Goal: Find specific page/section: Find specific page/section

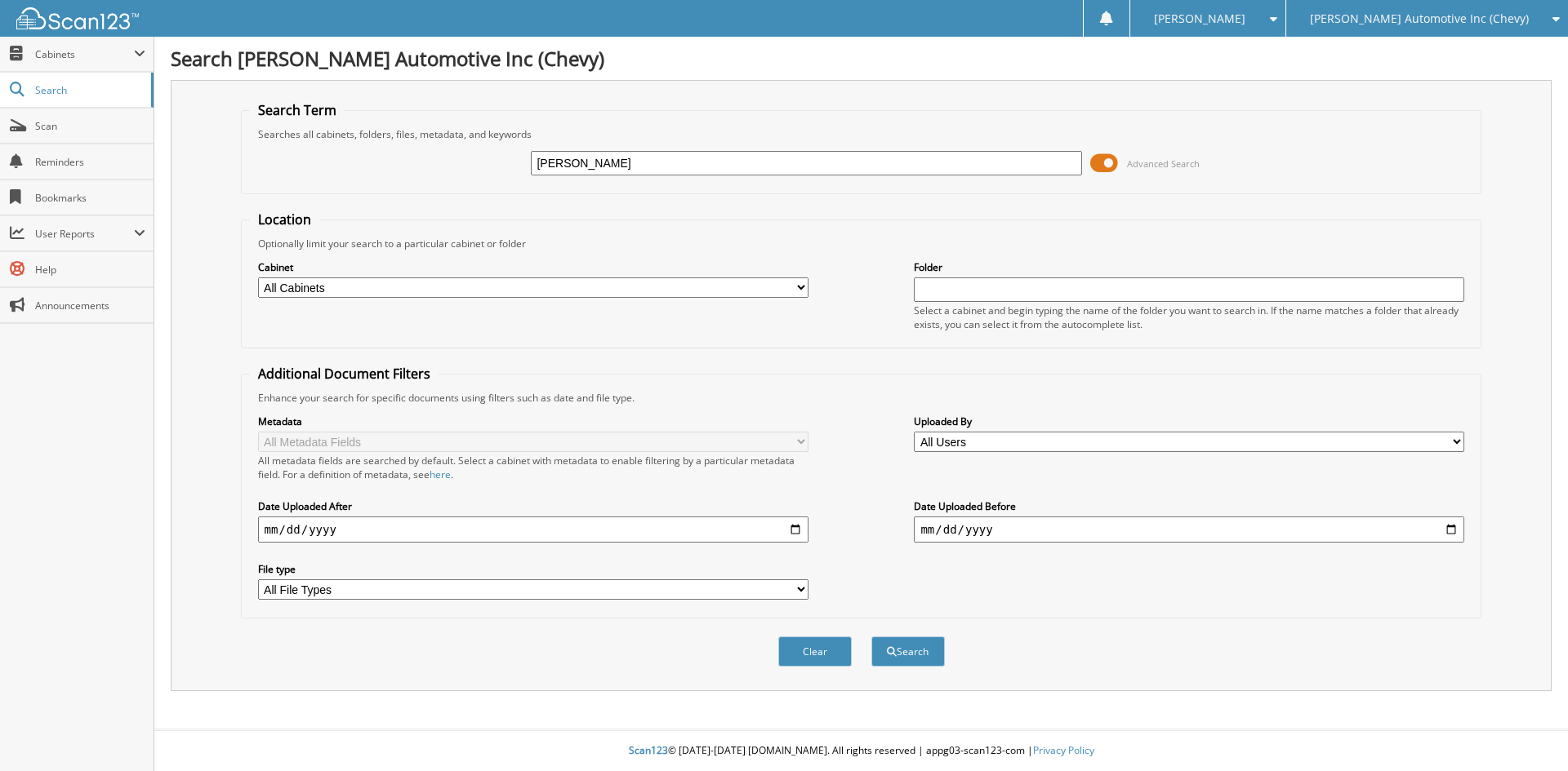
type input "SALAZAR"
click at [872, 636] on button "Search" at bounding box center [908, 651] width 73 height 30
type input "HF7865"
click at [872, 636] on button "Search" at bounding box center [908, 651] width 73 height 30
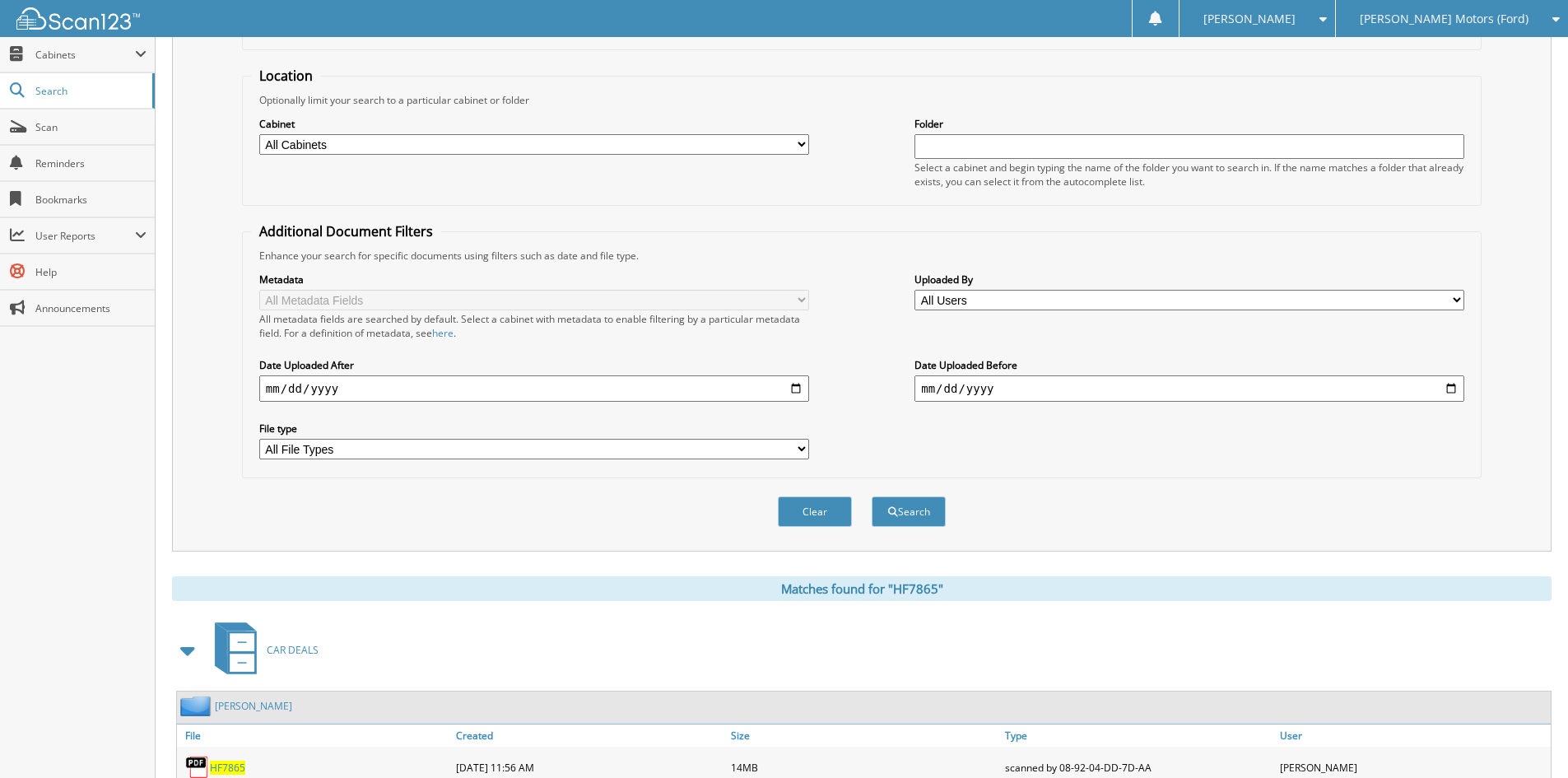
scroll to position [374, 0]
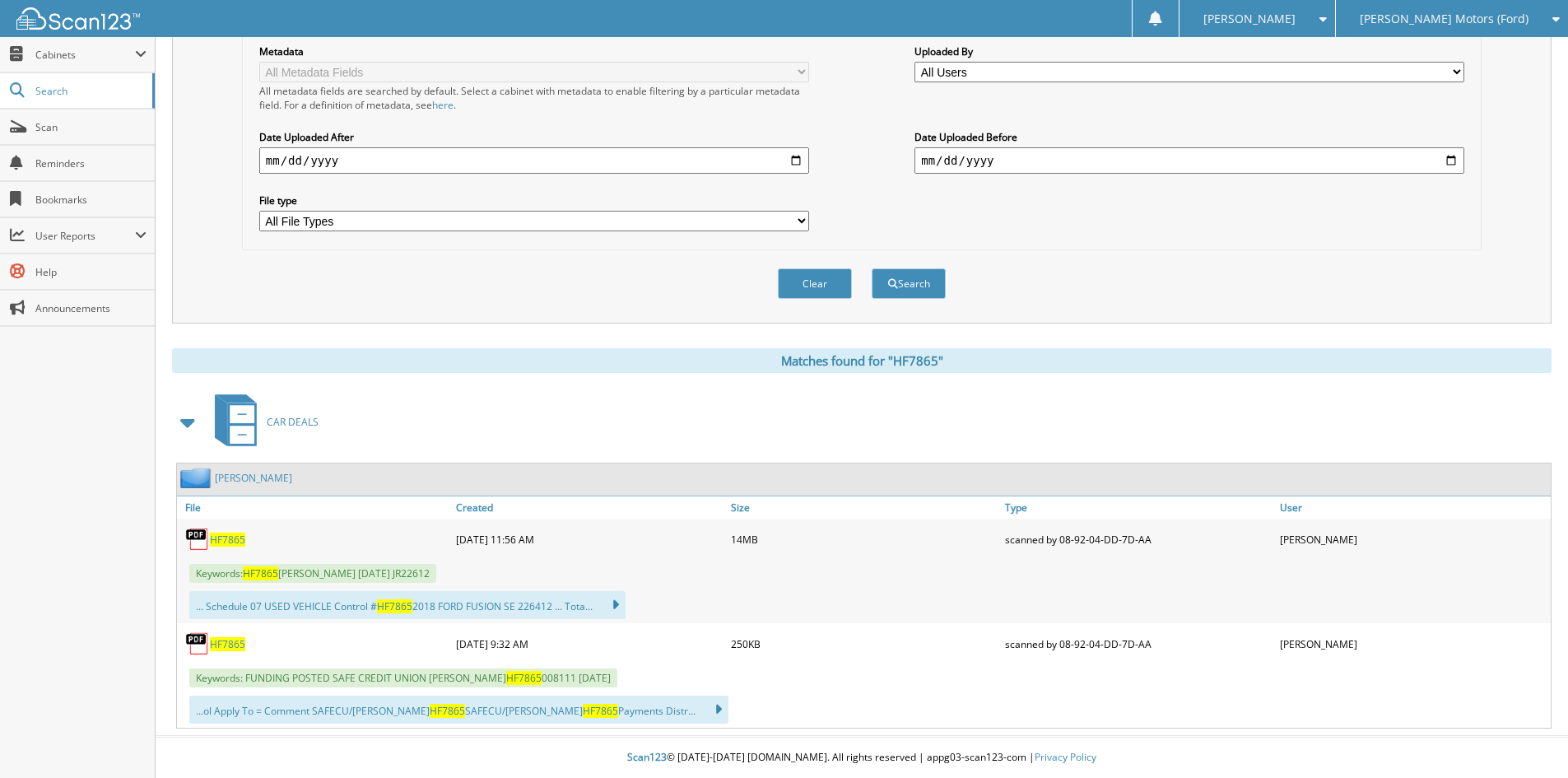
click at [237, 539] on span "HF7865" at bounding box center [228, 539] width 36 height 14
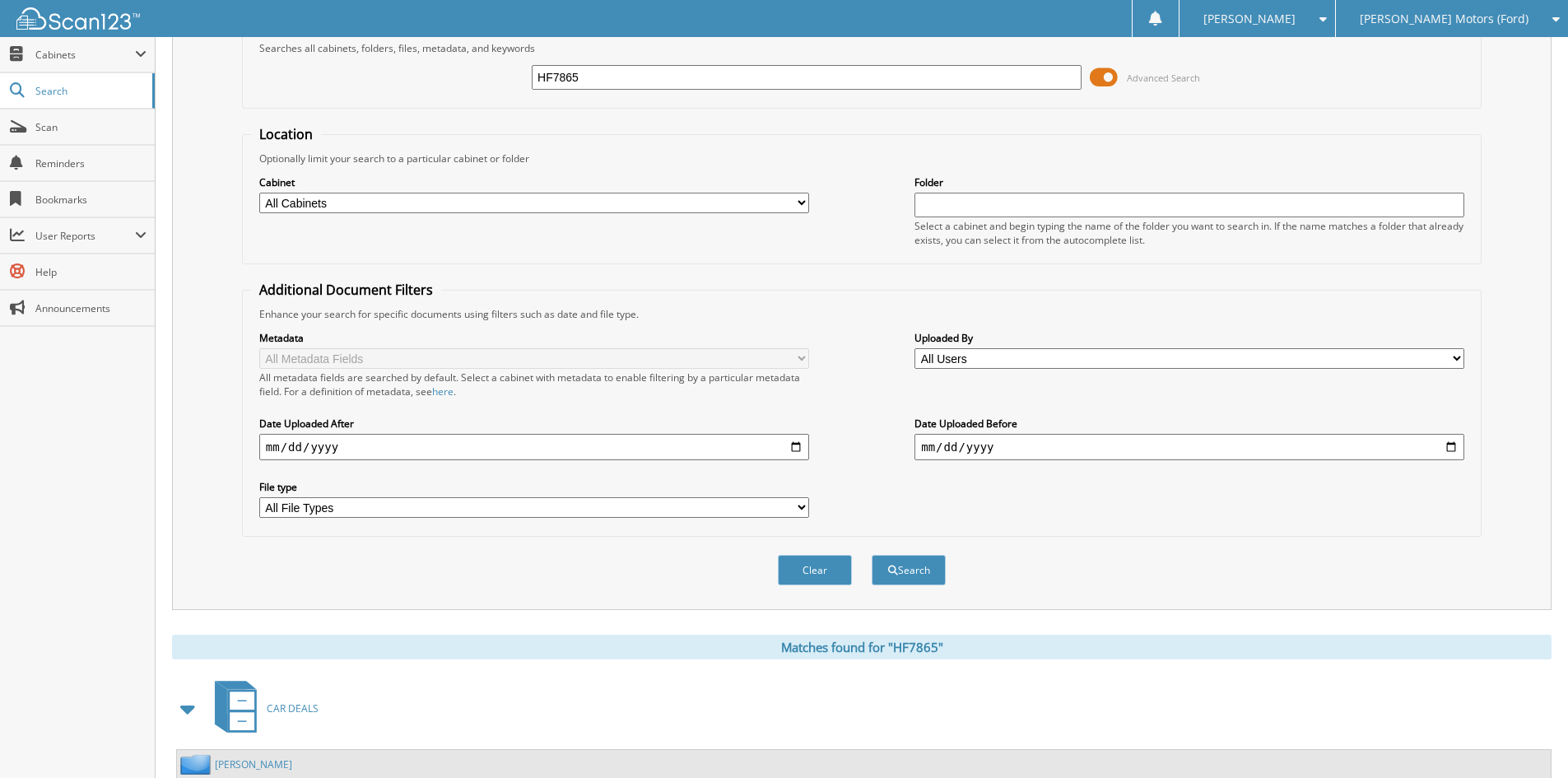
scroll to position [0, 0]
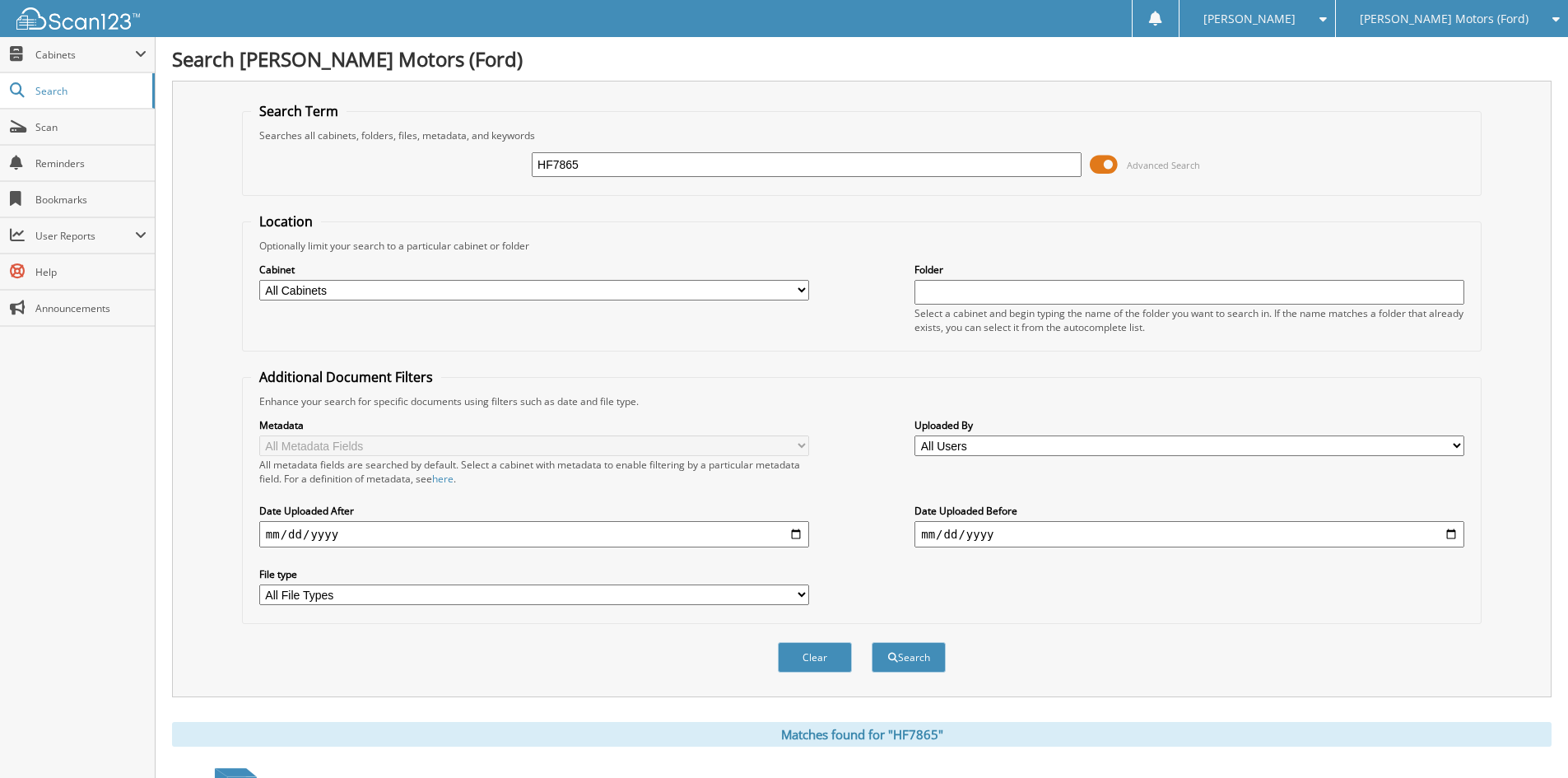
click at [1464, 14] on span "[PERSON_NAME] Motors (Ford)" at bounding box center [1445, 18] width 169 height 10
click at [1463, 54] on link "[PERSON_NAME] Automotive Inc (Chevy)" at bounding box center [1452, 59] width 232 height 45
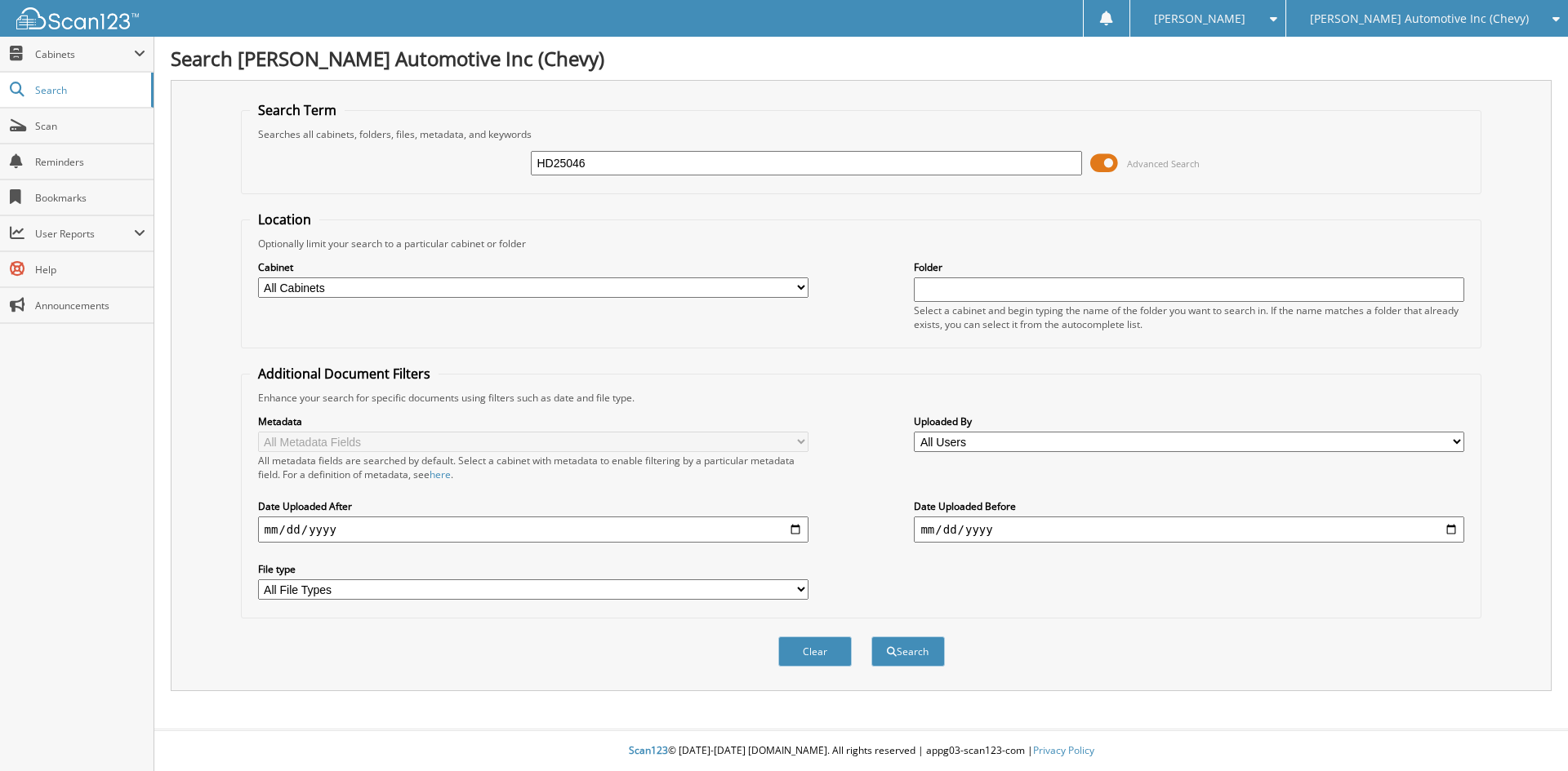
type input "HD25046"
click at [872, 636] on button "Search" at bounding box center [908, 651] width 73 height 30
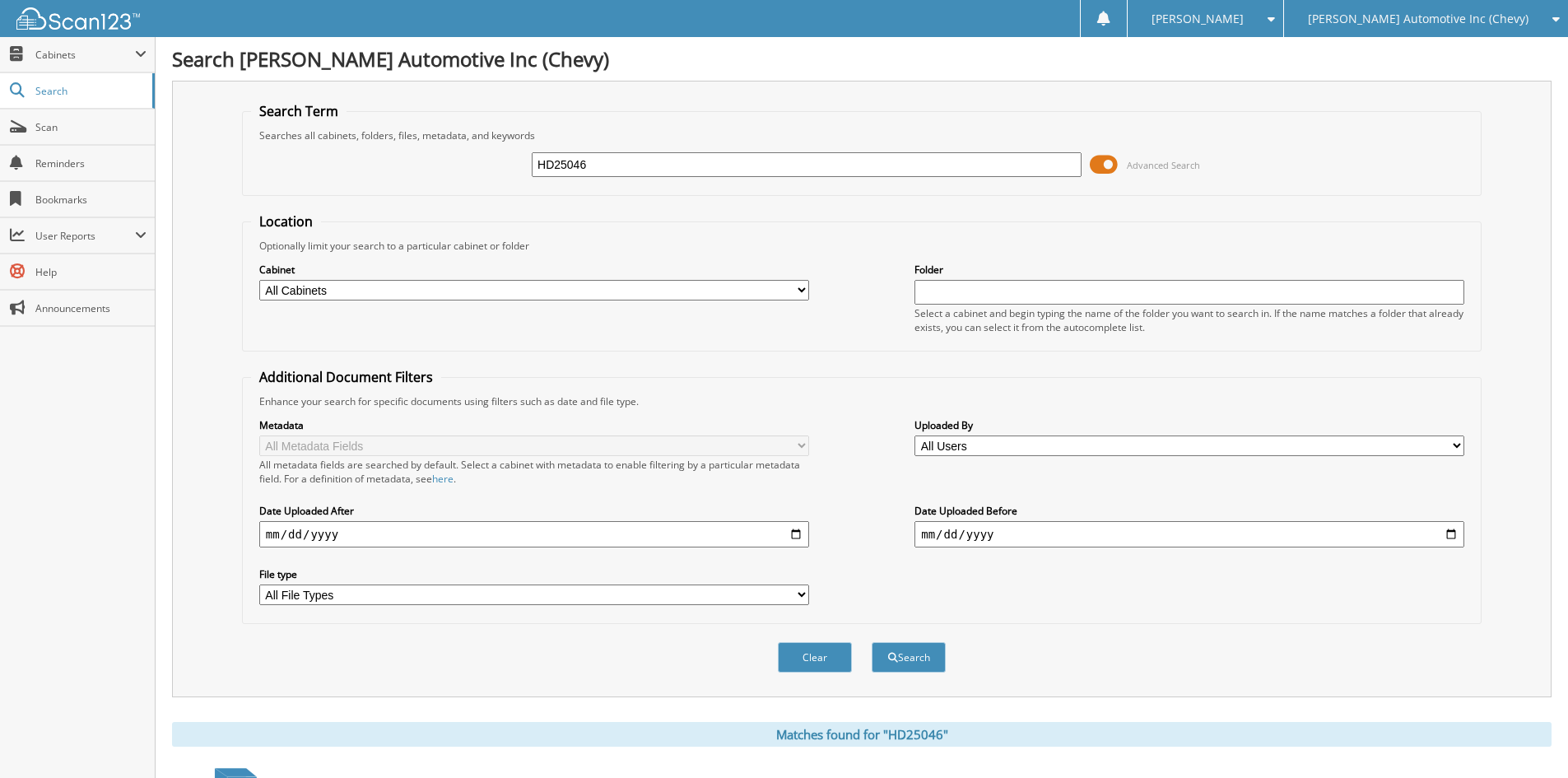
click at [1407, 10] on div "[PERSON_NAME] Automotive Inc (Chevy)" at bounding box center [1426, 18] width 268 height 37
click at [1431, 57] on link "[PERSON_NAME] Motors (Ford)" at bounding box center [1426, 51] width 284 height 29
